Goal: Task Accomplishment & Management: Complete application form

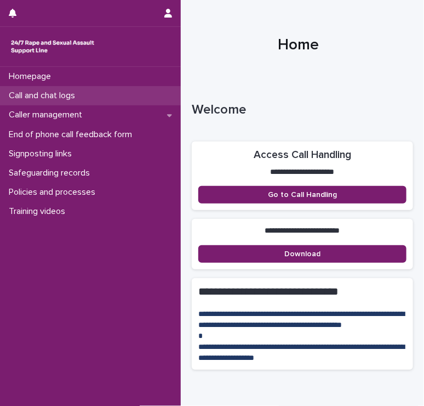
click at [47, 93] on p "Call and chat logs" at bounding box center [43, 95] width 79 height 10
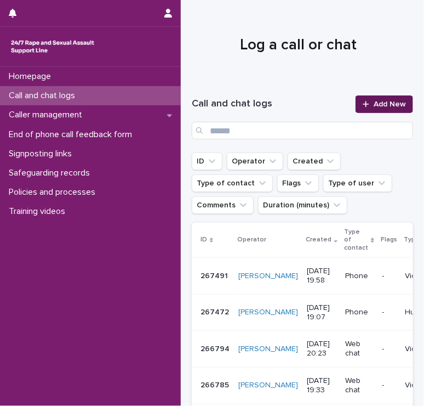
click at [364, 106] on div at bounding box center [368, 104] width 11 height 8
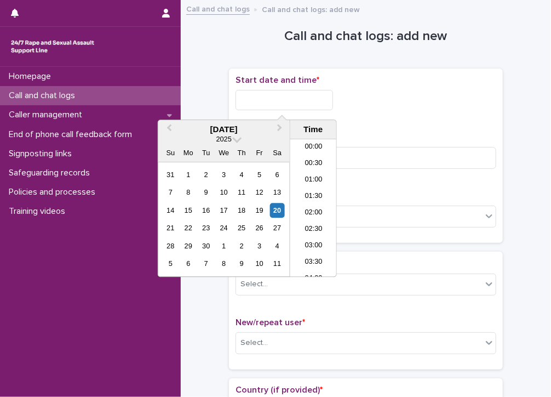
click at [265, 96] on input "text" at bounding box center [285, 100] width 98 height 20
click at [318, 201] on li "17:00" at bounding box center [313, 208] width 47 height 16
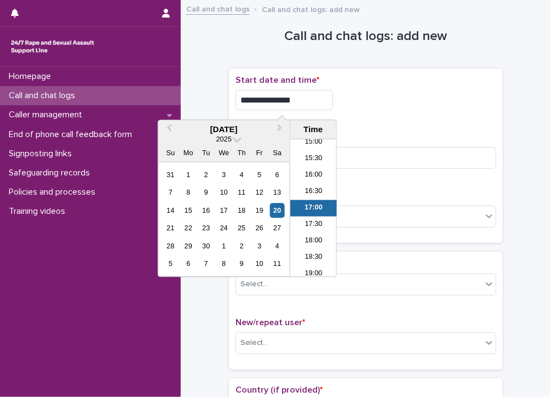
click at [300, 100] on input "**********" at bounding box center [285, 100] width 98 height 20
type input "**********"
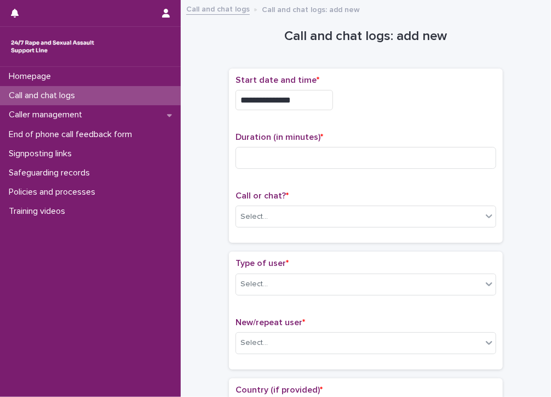
click at [378, 111] on div "**********" at bounding box center [366, 97] width 261 height 44
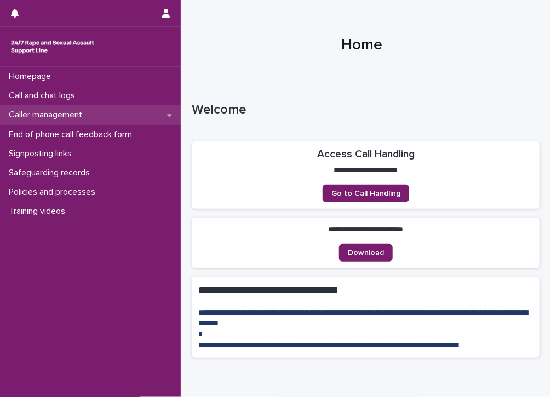
click at [77, 111] on p "Caller management" at bounding box center [47, 115] width 87 height 10
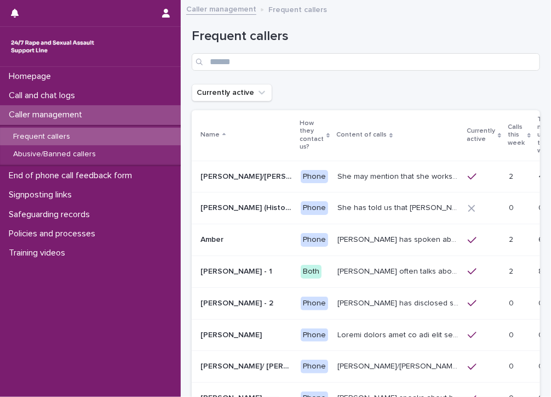
click at [66, 133] on p "Frequent callers" at bounding box center [41, 136] width 75 height 9
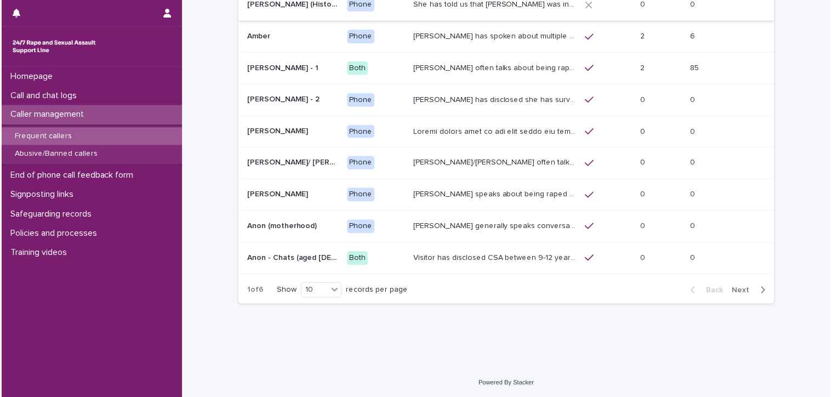
scroll to position [149, 0]
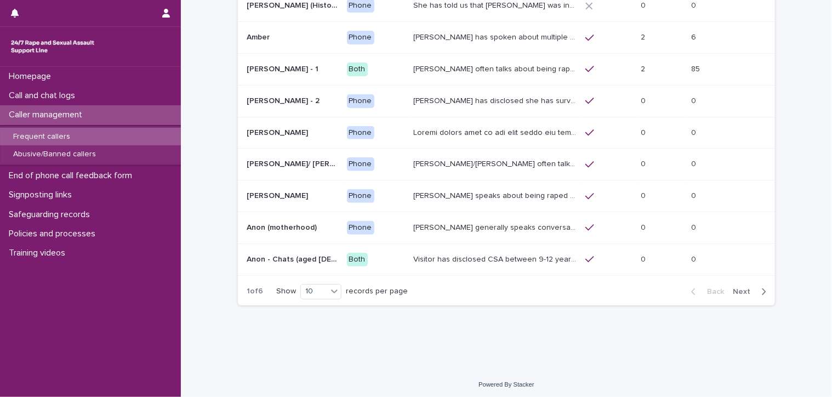
click at [551, 288] on span "Next" at bounding box center [745, 292] width 24 height 8
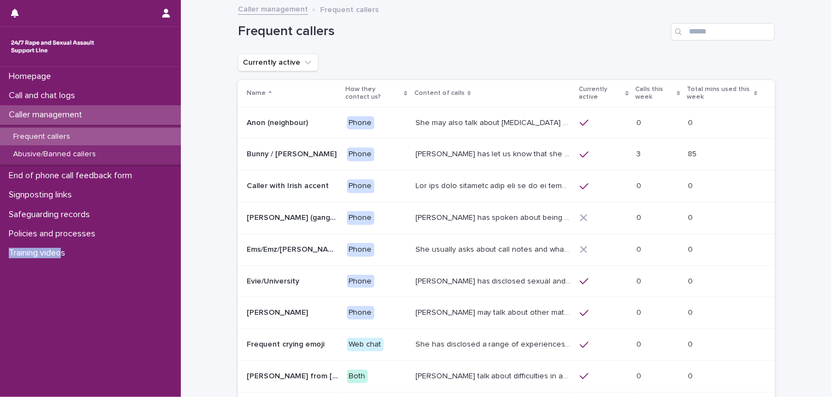
drag, startPoint x: -2, startPoint y: 288, endPoint x: 64, endPoint y: 280, distance: 66.2
click at [64, 280] on div "Homepage Call and chat logs Caller management Frequent callers Abusive/Banned c…" at bounding box center [90, 232] width 181 height 330
click at [26, 283] on div "Homepage Call and chat logs Caller management Frequent callers Abusive/Banned c…" at bounding box center [90, 232] width 181 height 330
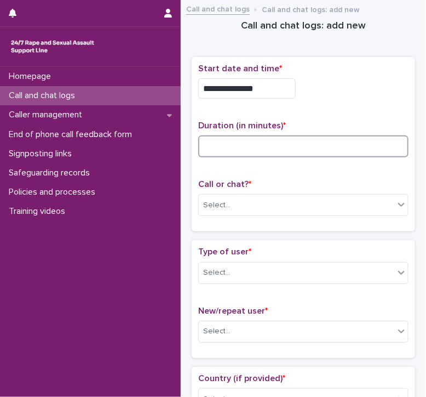
click at [221, 138] on input at bounding box center [303, 146] width 210 height 22
type input "**"
click at [218, 201] on div "Select..." at bounding box center [216, 206] width 27 height 12
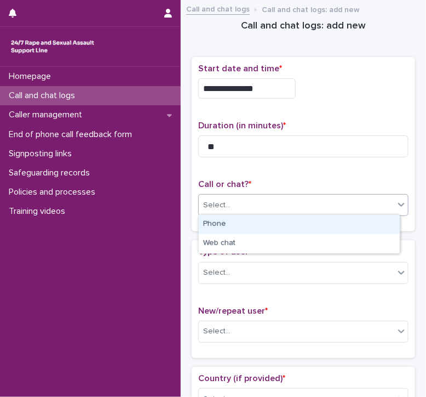
click at [213, 217] on div "Phone" at bounding box center [299, 224] width 201 height 19
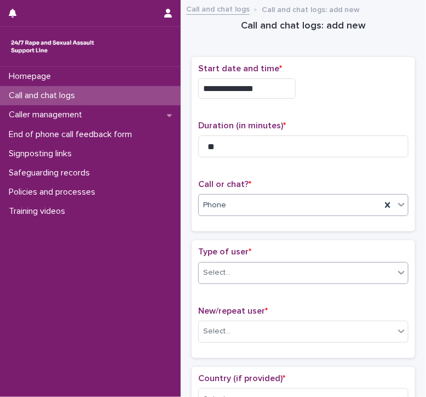
click at [210, 264] on div "Select..." at bounding box center [297, 273] width 196 height 18
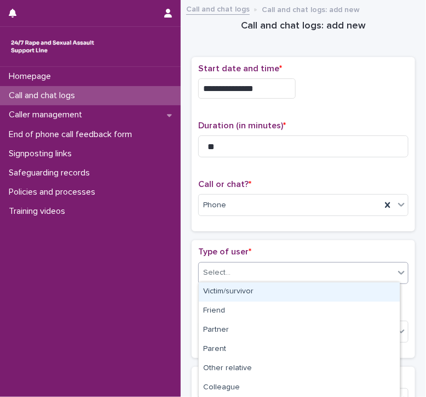
click at [222, 298] on div "Victim/survivor" at bounding box center [299, 291] width 201 height 19
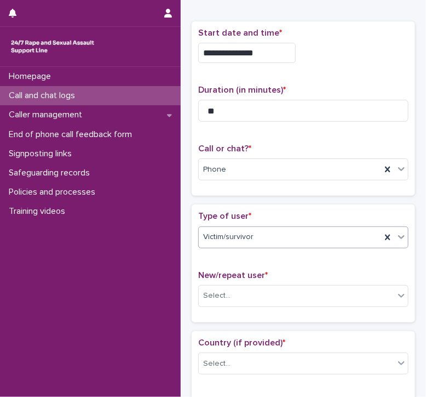
scroll to position [55, 0]
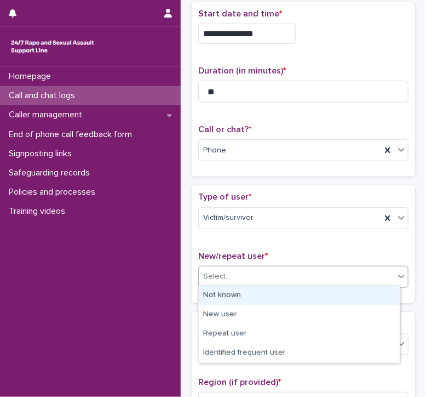
click at [227, 276] on div "Select..." at bounding box center [216, 277] width 27 height 12
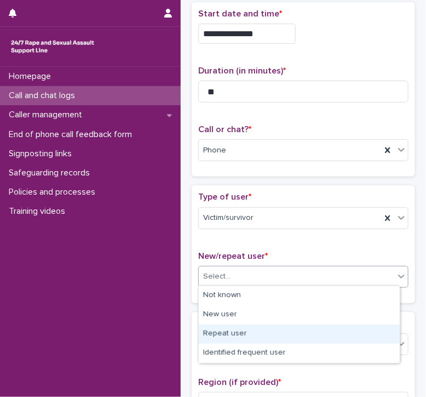
click at [220, 334] on div "Repeat user" at bounding box center [299, 333] width 201 height 19
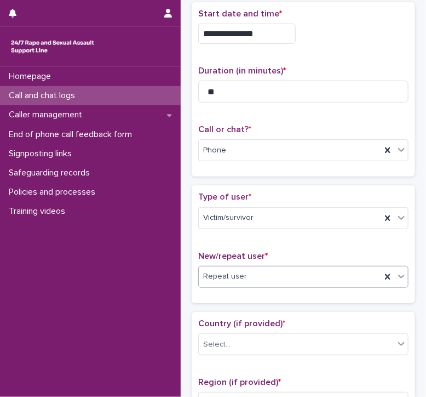
scroll to position [164, 0]
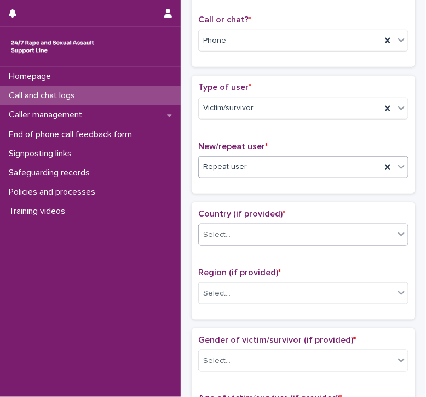
click at [220, 234] on div "Select..." at bounding box center [216, 235] width 27 height 12
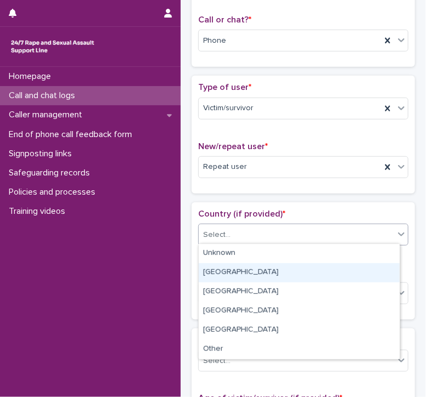
click at [220, 275] on div "England" at bounding box center [299, 272] width 201 height 19
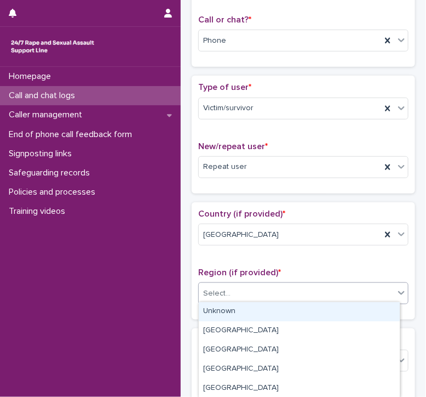
click at [221, 289] on div "Select..." at bounding box center [216, 294] width 27 height 12
click at [219, 309] on div "Unknown" at bounding box center [299, 311] width 201 height 19
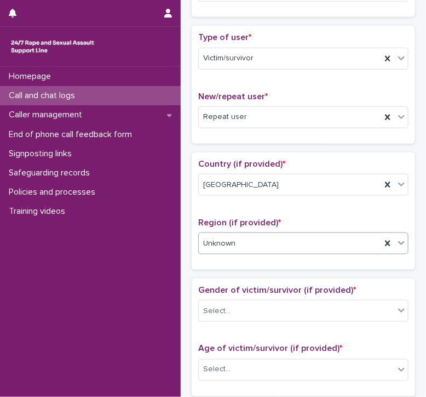
scroll to position [329, 0]
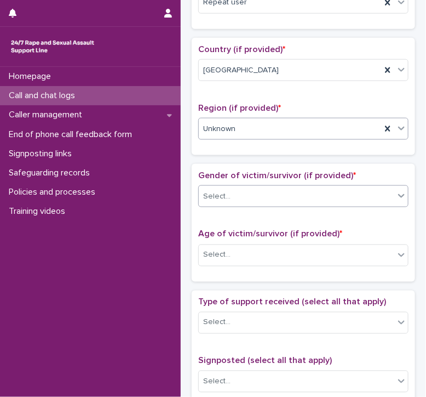
click at [219, 191] on div "Select..." at bounding box center [216, 197] width 27 height 12
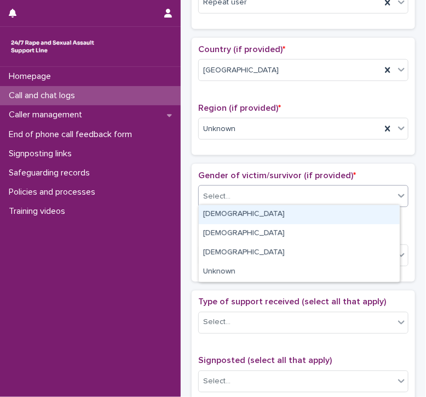
click at [217, 218] on div "Female" at bounding box center [299, 214] width 201 height 19
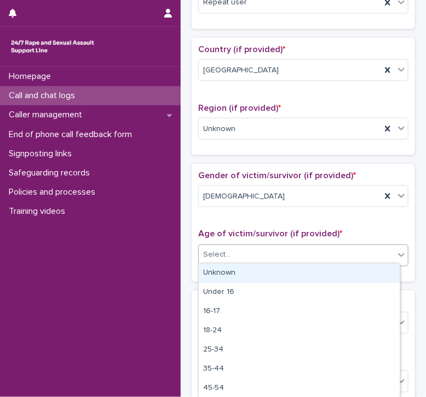
click at [221, 257] on div "Select..." at bounding box center [216, 255] width 27 height 12
click at [215, 271] on div "Unknown" at bounding box center [299, 273] width 201 height 19
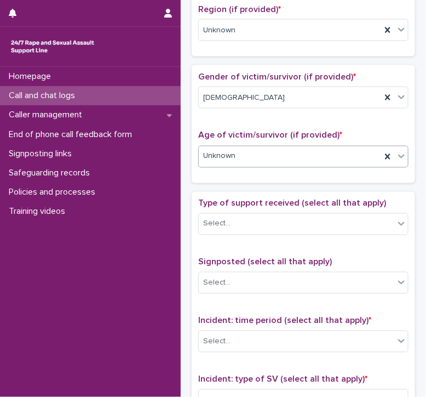
scroll to position [493, 0]
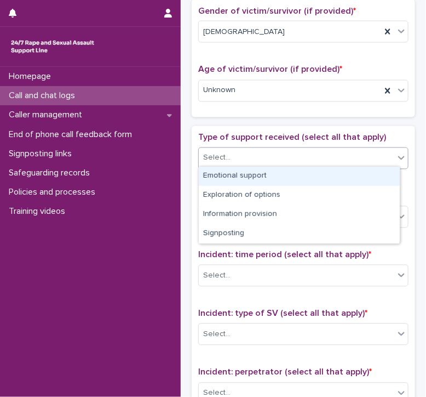
click at [219, 153] on div "Select..." at bounding box center [216, 158] width 27 height 12
click at [215, 174] on div "Emotional support" at bounding box center [299, 176] width 201 height 19
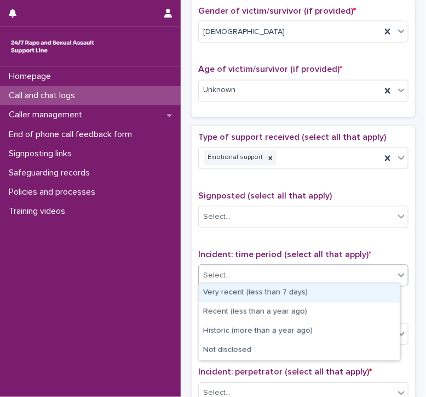
click at [219, 271] on div "Select..." at bounding box center [216, 276] width 27 height 12
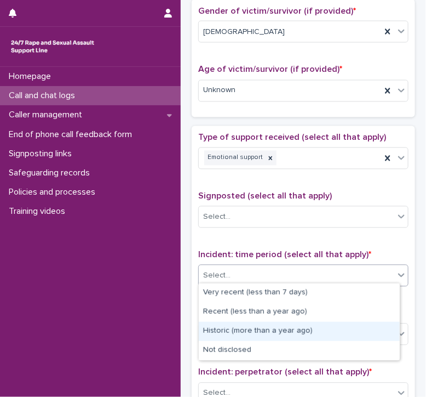
click at [217, 324] on div "Historic (more than a year ago)" at bounding box center [299, 331] width 201 height 19
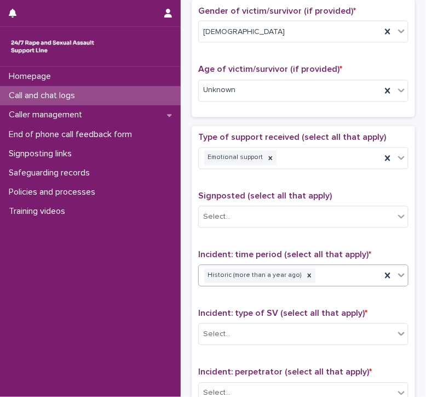
scroll to position [603, 0]
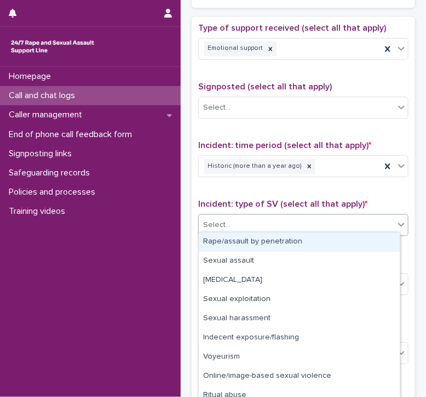
click at [225, 225] on div "Select..." at bounding box center [216, 225] width 27 height 12
click at [223, 245] on div "Rape/assault by penetration" at bounding box center [299, 241] width 201 height 19
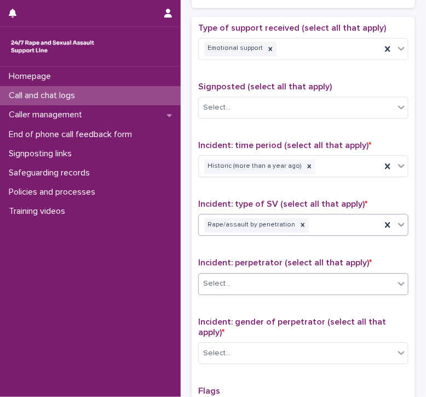
click at [221, 281] on div "Select..." at bounding box center [216, 284] width 27 height 12
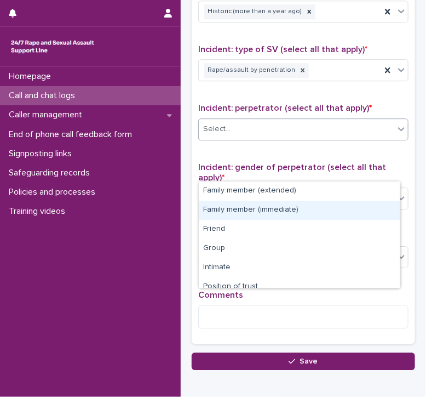
scroll to position [812, 0]
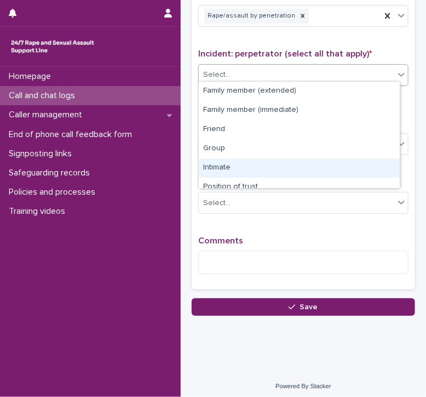
click at [224, 162] on div "Intimate" at bounding box center [299, 167] width 201 height 19
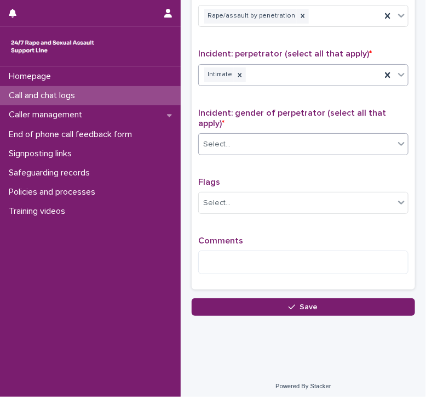
click at [226, 139] on div "Select..." at bounding box center [216, 145] width 27 height 12
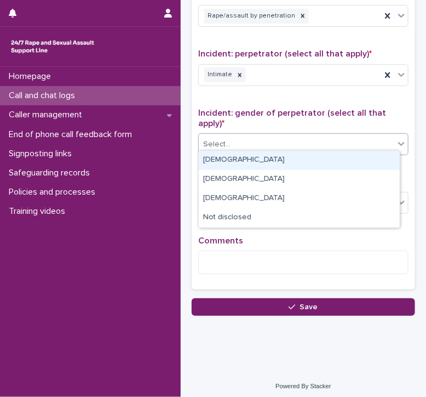
click at [227, 161] on div "Male" at bounding box center [299, 160] width 201 height 19
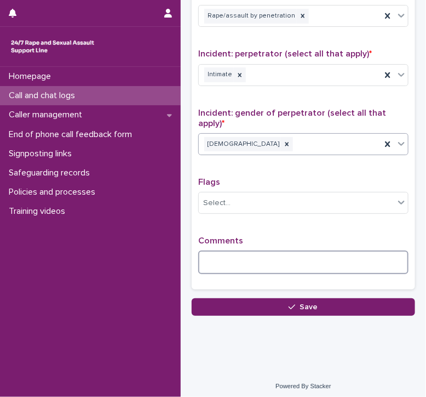
click at [230, 250] on textarea at bounding box center [303, 262] width 210 height 24
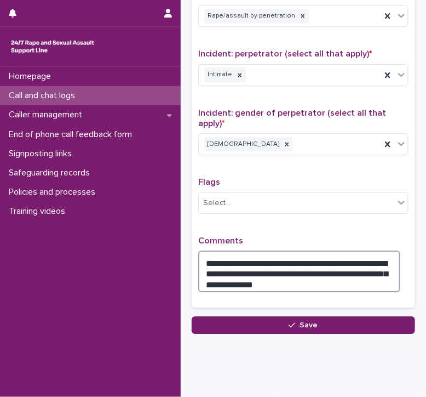
drag, startPoint x: 230, startPoint y: 247, endPoint x: 292, endPoint y: 276, distance: 67.9
click at [292, 276] on textarea "**********" at bounding box center [299, 271] width 202 height 42
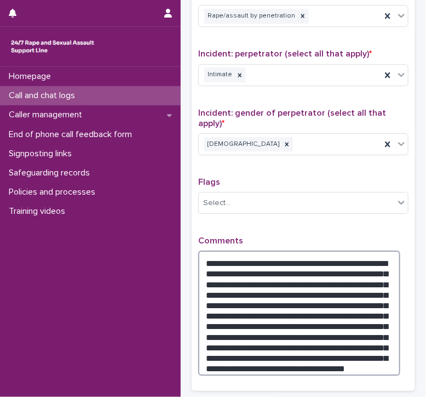
click at [262, 359] on textarea "**********" at bounding box center [299, 312] width 202 height 125
click at [373, 359] on textarea "**********" at bounding box center [299, 312] width 202 height 125
click at [344, 352] on textarea "**********" at bounding box center [299, 312] width 202 height 125
click at [390, 356] on textarea "**********" at bounding box center [299, 312] width 202 height 125
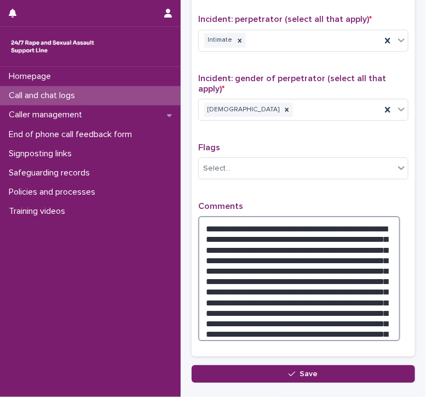
scroll to position [844, 0]
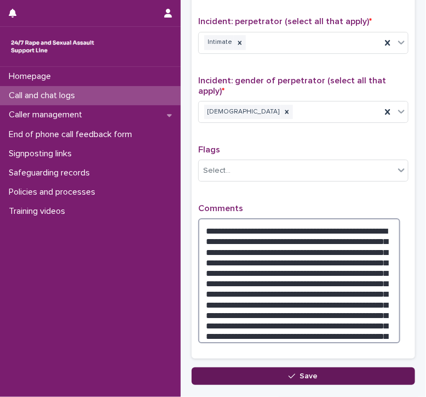
type textarea "**********"
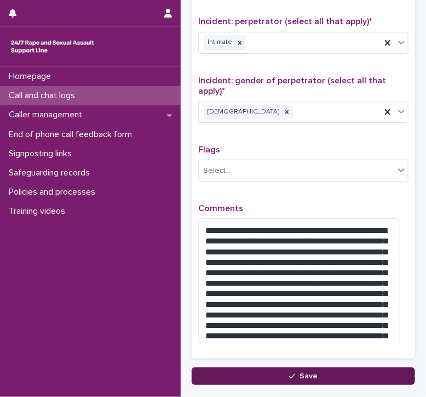
click at [348, 367] on button "Save" at bounding box center [304, 376] width 224 height 18
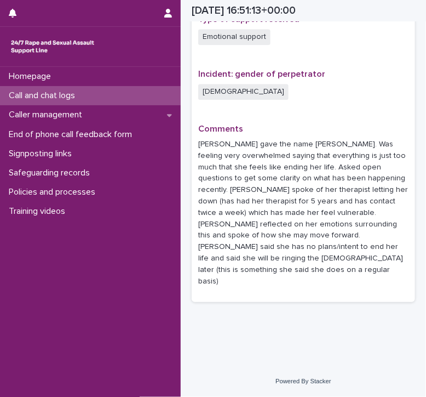
scroll to position [736, 0]
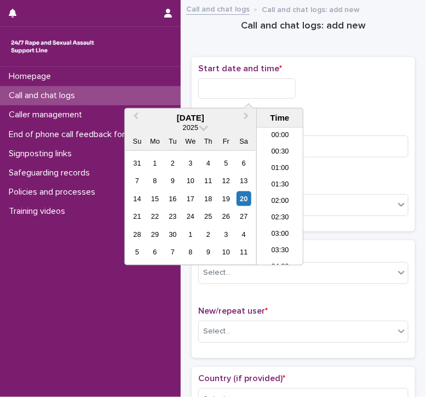
scroll to position [515, 0]
click at [211, 93] on input "text" at bounding box center [247, 88] width 98 height 20
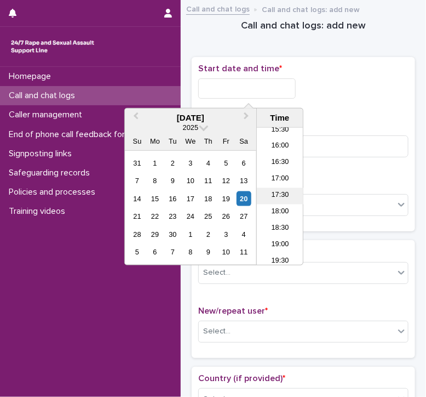
click at [281, 190] on li "17:30" at bounding box center [280, 196] width 47 height 16
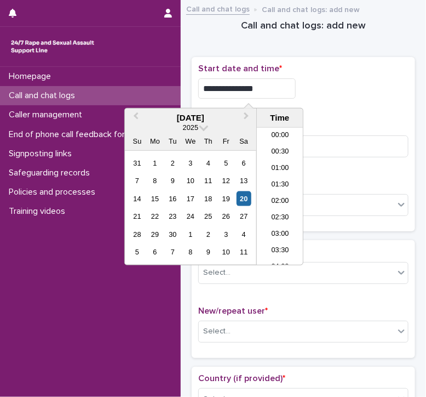
click at [269, 87] on input "**********" at bounding box center [247, 88] width 98 height 20
type input "**********"
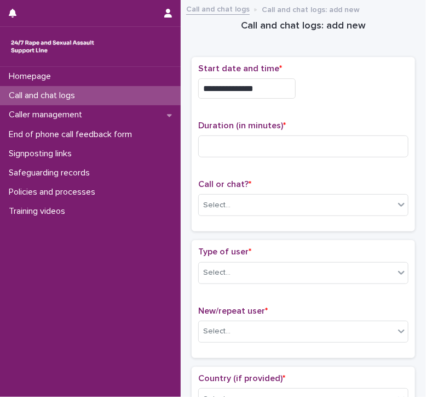
click at [317, 95] on div "**********" at bounding box center [303, 88] width 210 height 20
click at [208, 150] on input at bounding box center [303, 146] width 210 height 22
type input "**"
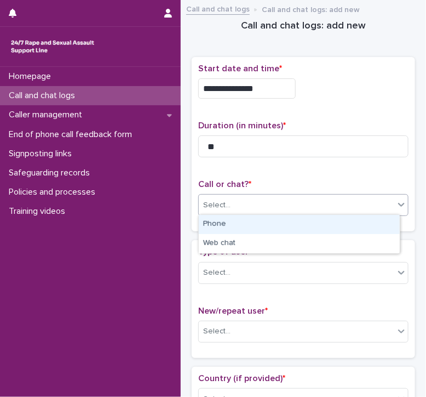
click at [215, 200] on div "Select..." at bounding box center [216, 206] width 27 height 12
click at [214, 231] on div "Phone" at bounding box center [299, 224] width 201 height 19
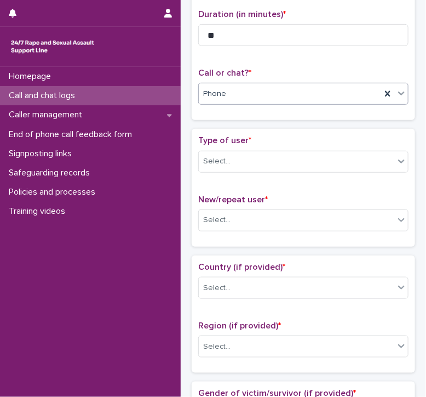
scroll to position [116, 0]
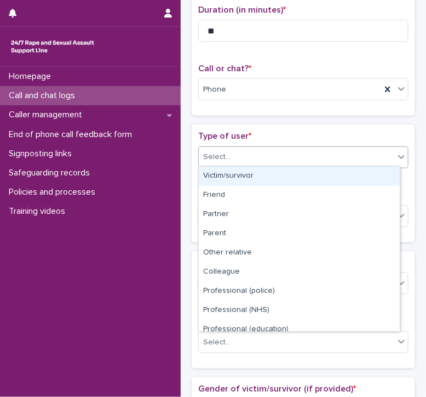
click at [225, 153] on div "Select..." at bounding box center [216, 157] width 27 height 12
click at [222, 177] on div "Victim/survivor" at bounding box center [299, 176] width 201 height 19
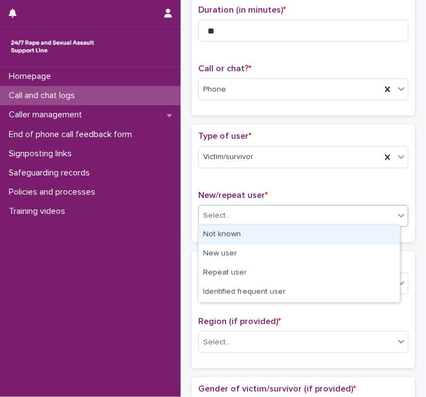
click at [218, 222] on div "Select..." at bounding box center [297, 216] width 196 height 18
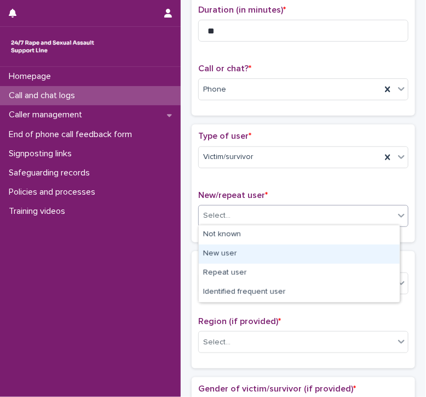
click at [211, 254] on div "New user" at bounding box center [299, 253] width 201 height 19
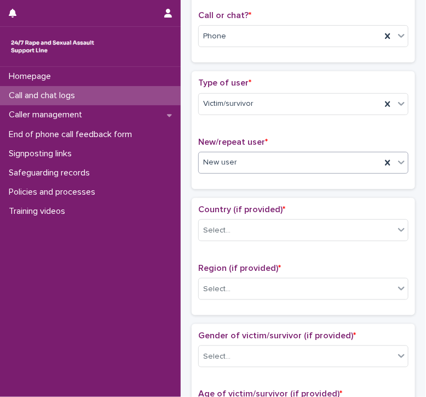
scroll to position [170, 0]
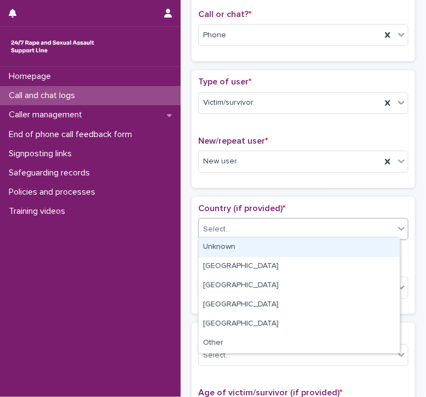
click at [213, 232] on div "Select..." at bounding box center [216, 230] width 27 height 12
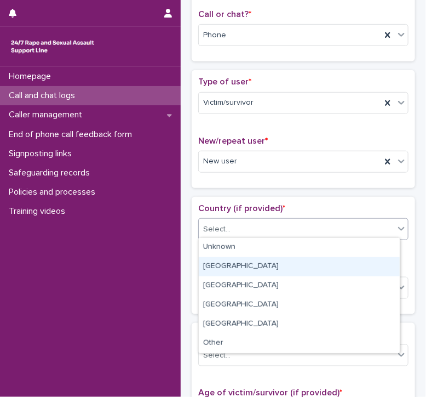
click at [212, 272] on div "England" at bounding box center [299, 266] width 201 height 19
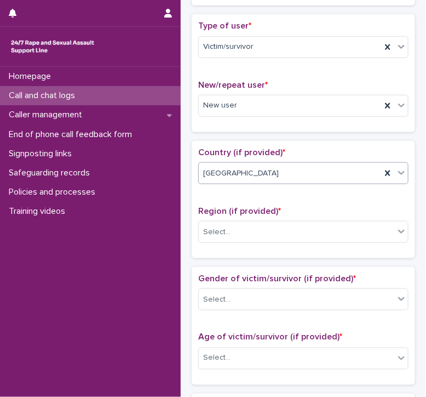
scroll to position [227, 0]
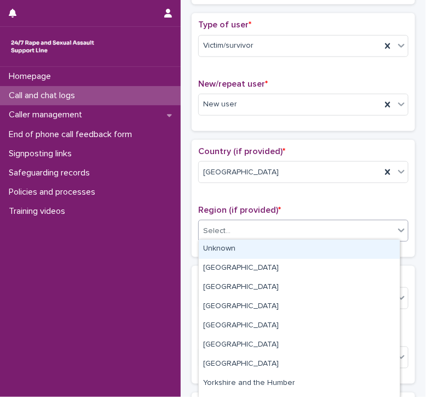
click at [213, 226] on div "Select..." at bounding box center [216, 231] width 27 height 12
click at [208, 250] on div "Unknown" at bounding box center [299, 249] width 201 height 19
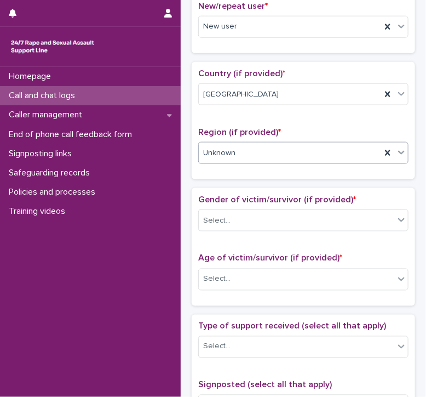
scroll to position [306, 0]
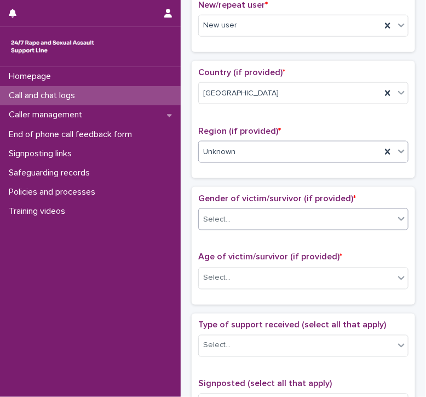
click at [213, 214] on div "Select..." at bounding box center [216, 220] width 27 height 12
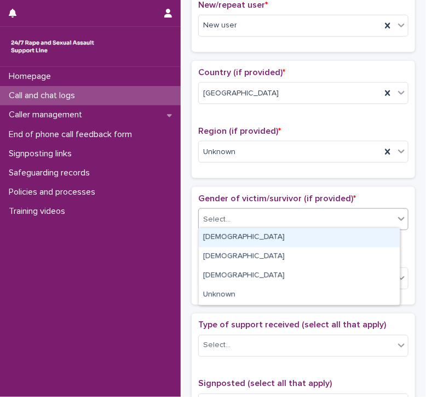
click at [208, 237] on div "Female" at bounding box center [299, 237] width 201 height 19
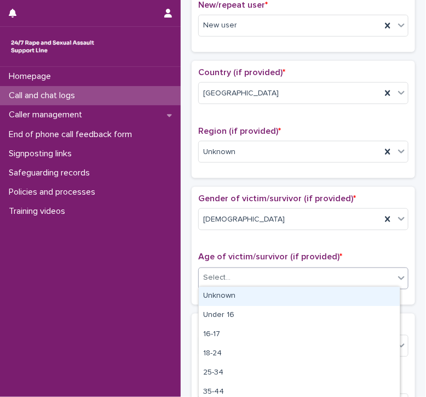
click at [210, 280] on div "Select..." at bounding box center [216, 278] width 27 height 12
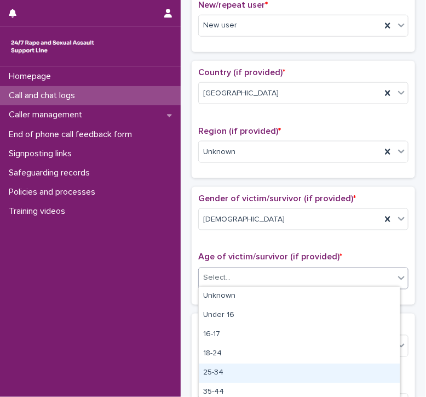
click at [213, 364] on div "25-34" at bounding box center [299, 372] width 201 height 19
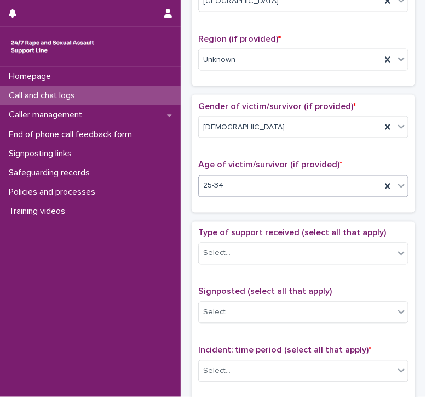
scroll to position [400, 0]
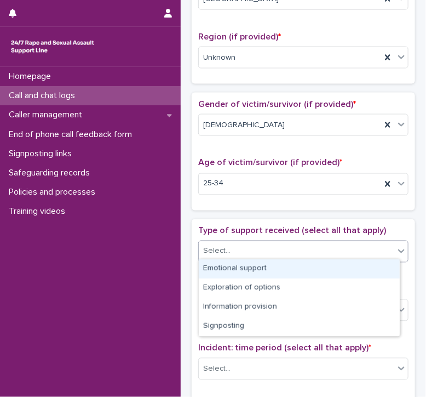
click at [216, 248] on div "Select..." at bounding box center [216, 252] width 27 height 12
click at [215, 276] on div "Emotional support" at bounding box center [299, 268] width 201 height 19
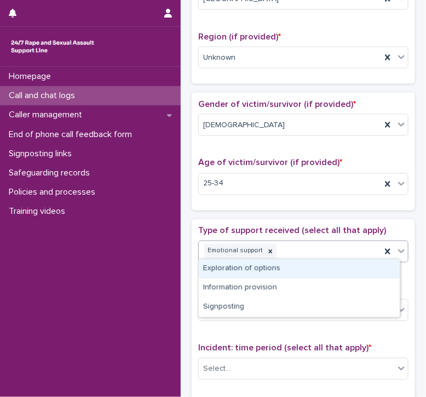
click at [299, 242] on div "Emotional support" at bounding box center [290, 251] width 183 height 19
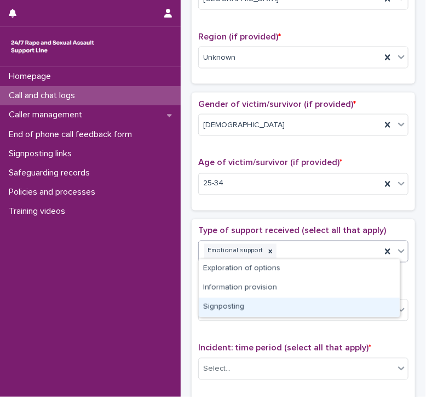
click at [229, 309] on div "Signposting" at bounding box center [299, 307] width 201 height 19
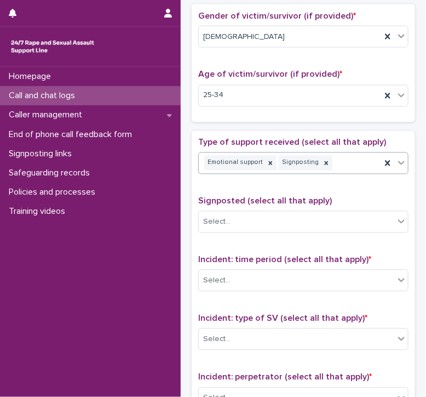
scroll to position [489, 0]
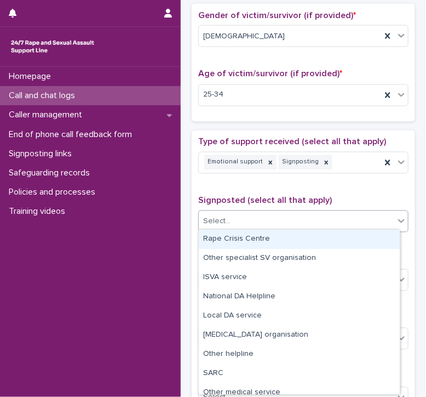
click at [232, 216] on div at bounding box center [232, 222] width 1 height 12
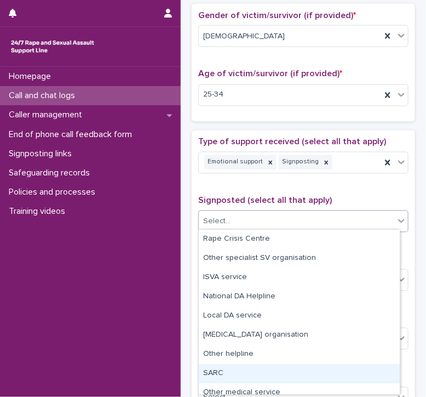
click at [216, 368] on div "SARC" at bounding box center [299, 373] width 201 height 19
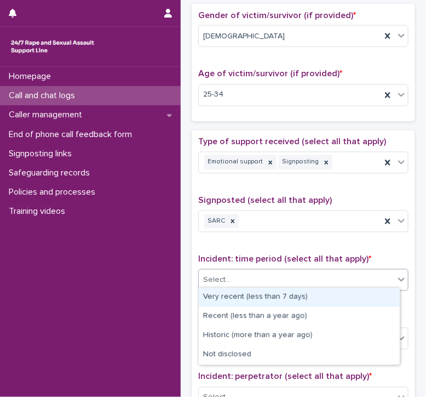
click at [208, 271] on div "Select..." at bounding box center [297, 280] width 196 height 18
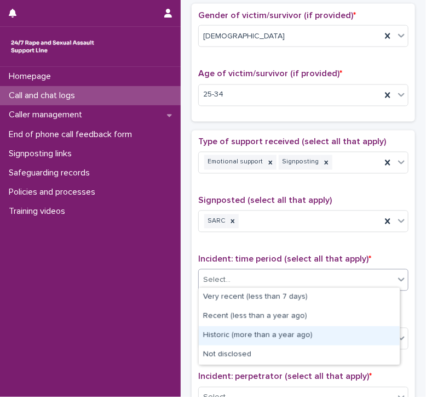
click at [219, 332] on div "Historic (more than a year ago)" at bounding box center [299, 335] width 201 height 19
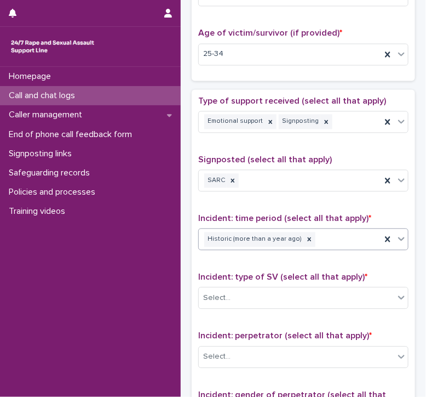
scroll to position [530, 0]
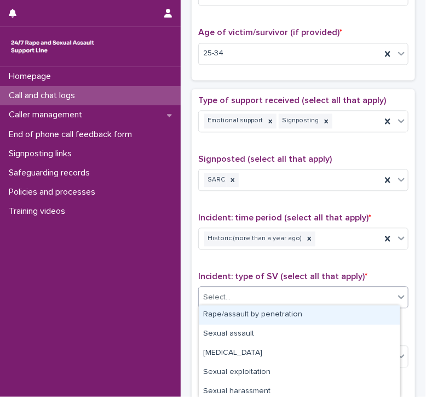
click at [220, 292] on div "Select..." at bounding box center [216, 298] width 27 height 12
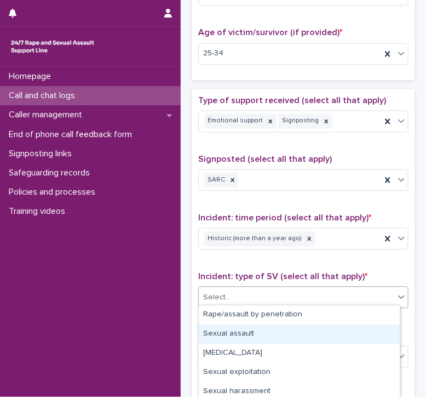
click at [216, 327] on div "Sexual assault" at bounding box center [299, 333] width 201 height 19
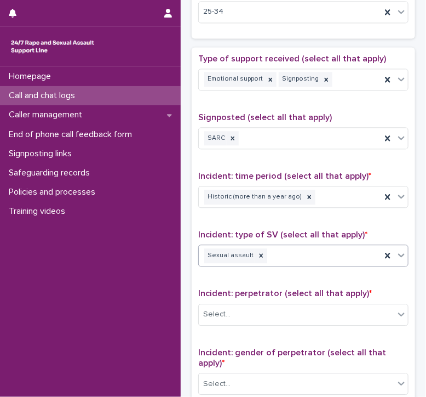
scroll to position [574, 0]
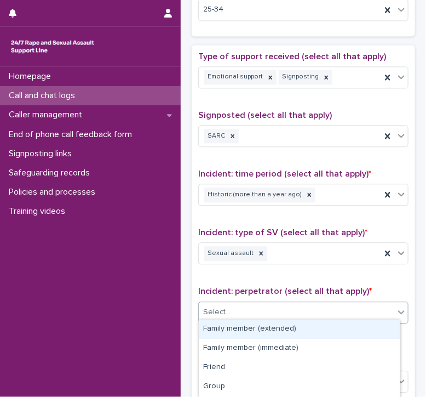
click at [217, 311] on div "Select..." at bounding box center [216, 312] width 27 height 12
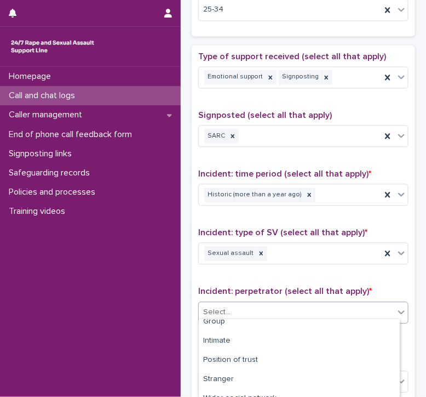
scroll to position [65, 0]
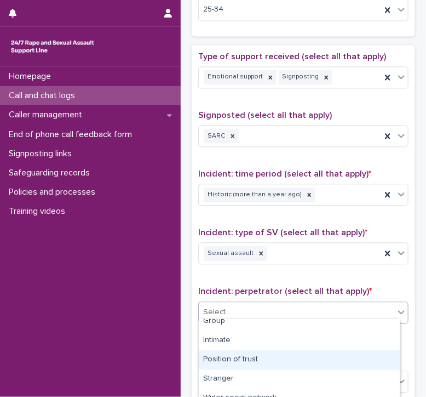
drag, startPoint x: 223, startPoint y: 335, endPoint x: 227, endPoint y: 359, distance: 24.4
click at [227, 359] on div "Position of trust" at bounding box center [299, 359] width 201 height 19
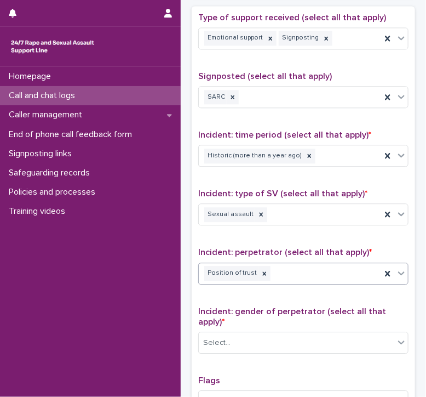
scroll to position [614, 0]
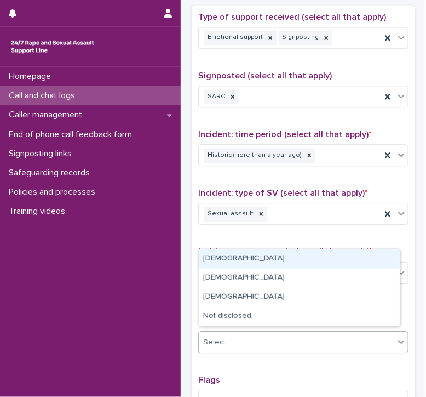
click at [225, 340] on div "Select..." at bounding box center [216, 343] width 27 height 12
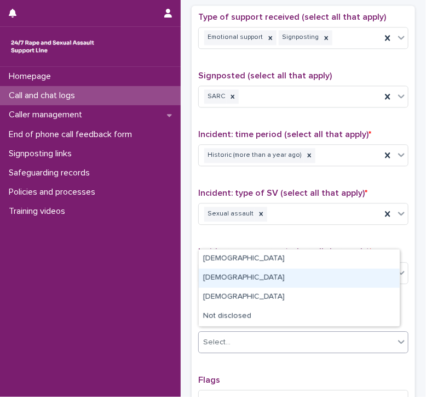
click at [219, 280] on div "Female" at bounding box center [299, 278] width 201 height 19
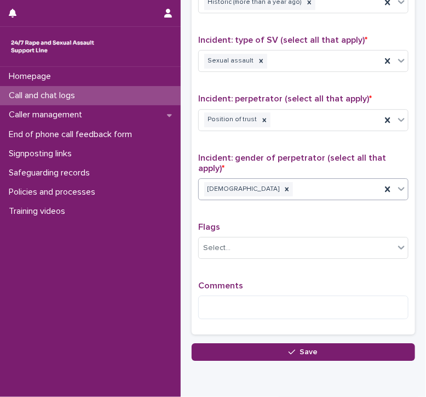
scroll to position [767, 0]
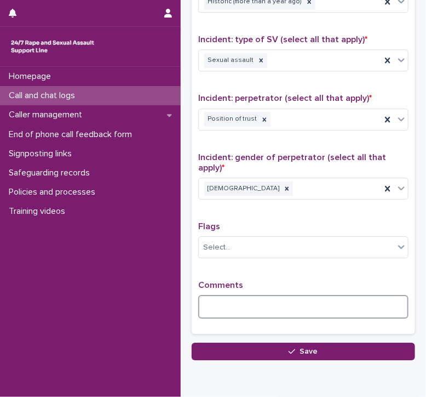
click at [219, 305] on textarea at bounding box center [303, 307] width 210 height 24
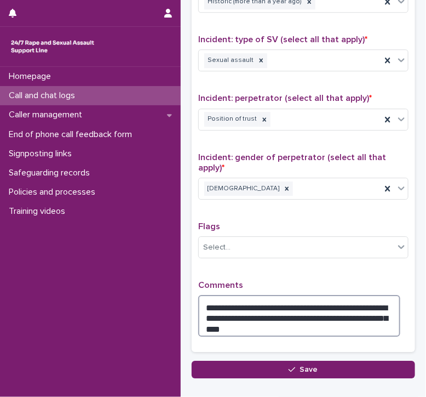
click at [361, 316] on textarea "**********" at bounding box center [299, 316] width 202 height 42
click at [236, 324] on textarea "**********" at bounding box center [299, 316] width 202 height 42
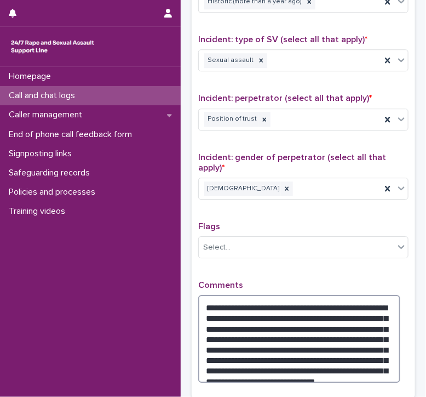
scroll to position [876, 0]
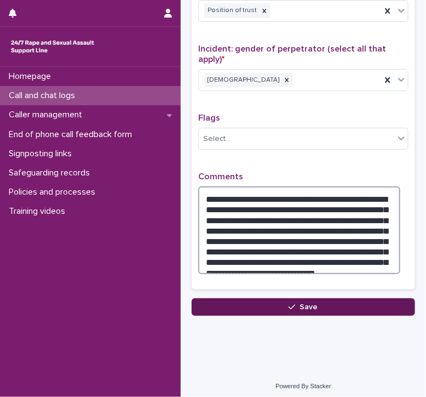
type textarea "**********"
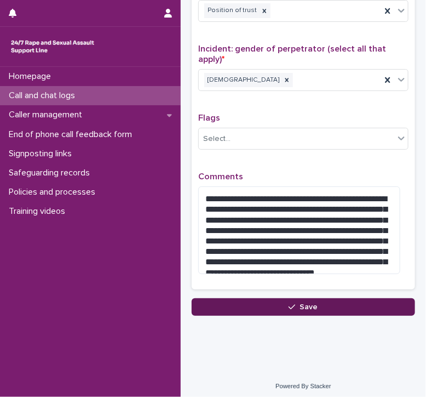
click at [235, 310] on button "Save" at bounding box center [304, 307] width 224 height 18
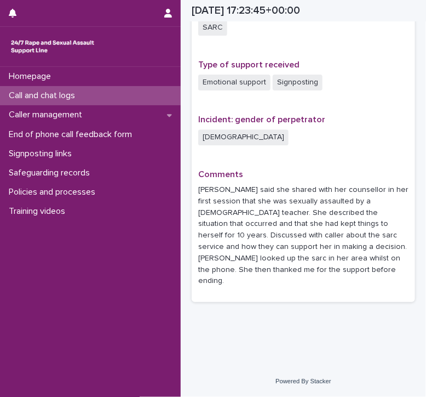
scroll to position [708, 0]
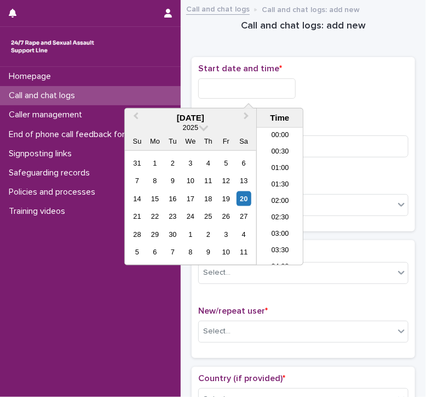
click at [213, 80] on input "text" at bounding box center [247, 88] width 98 height 20
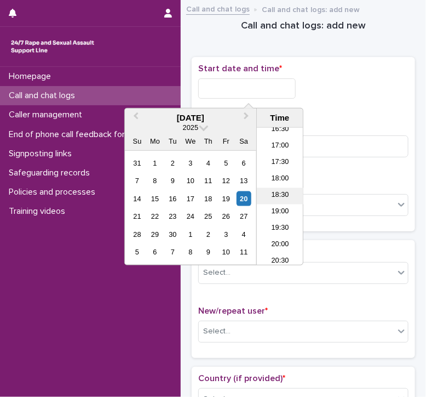
click at [274, 197] on li "18:30" at bounding box center [280, 196] width 47 height 16
type input "**********"
